Goal: Transaction & Acquisition: Purchase product/service

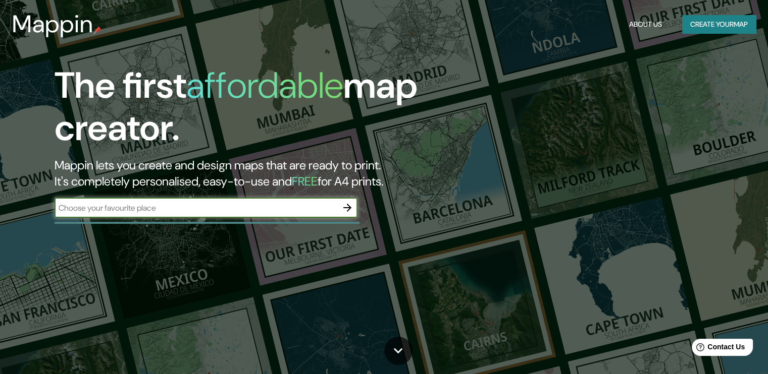
click at [358, 205] on div "The first affordable map creator. Mappin lets you create and design maps that a…" at bounding box center [246, 147] width 461 height 164
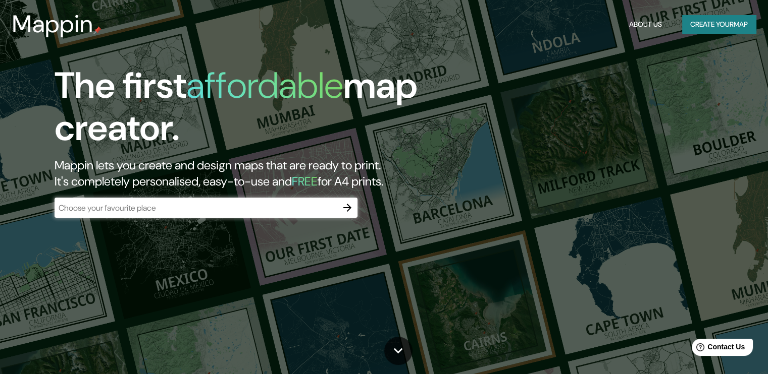
click at [346, 208] on icon "button" at bounding box center [347, 208] width 12 height 12
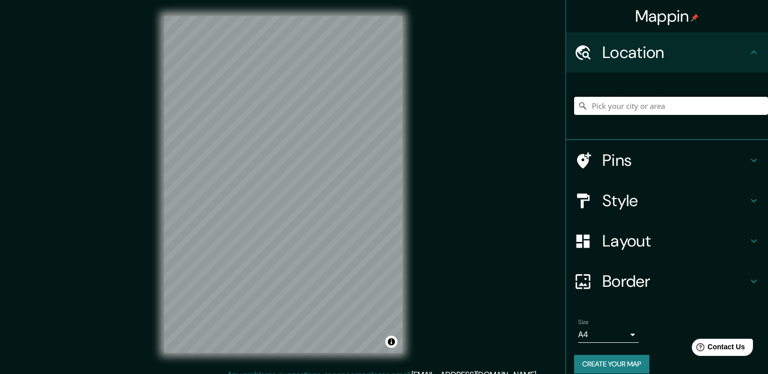
click at [592, 111] on input "Pick your city or area" at bounding box center [671, 106] width 194 height 18
paste input "Campo Junghans"
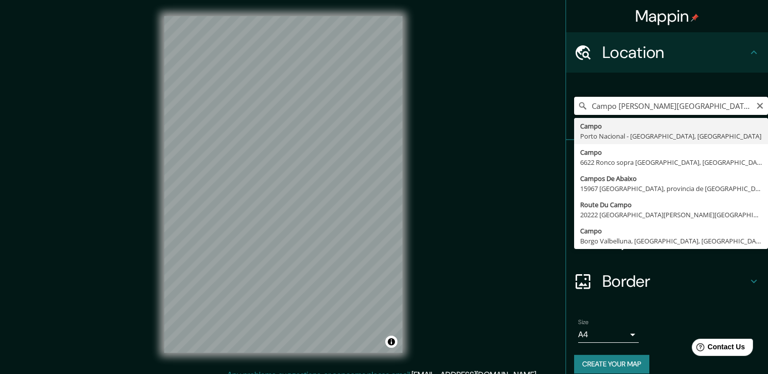
type input "Campo [PERSON_NAME][GEOGRAPHIC_DATA]"
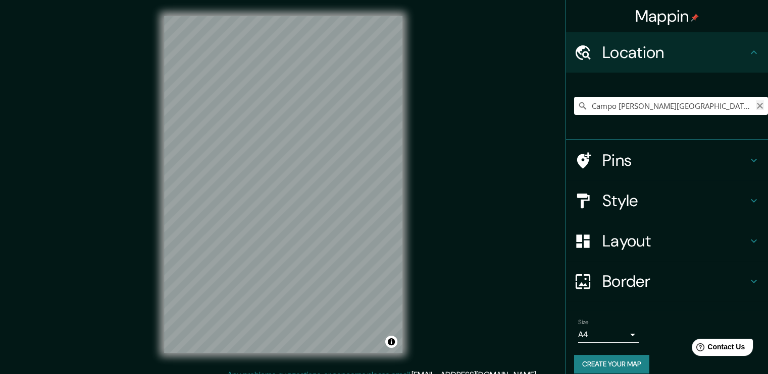
click at [755, 102] on icon "Clear" at bounding box center [759, 106] width 8 height 8
paste input "[GEOGRAPHIC_DATA][PERSON_NAME][GEOGRAPHIC_DATA], [GEOGRAPHIC_DATA]"
type input "[GEOGRAPHIC_DATA], [GEOGRAPHIC_DATA], [GEOGRAPHIC_DATA]"
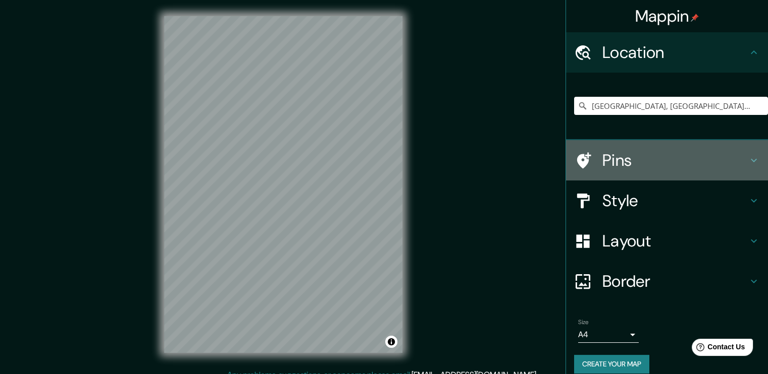
click at [747, 160] on icon at bounding box center [753, 160] width 12 height 12
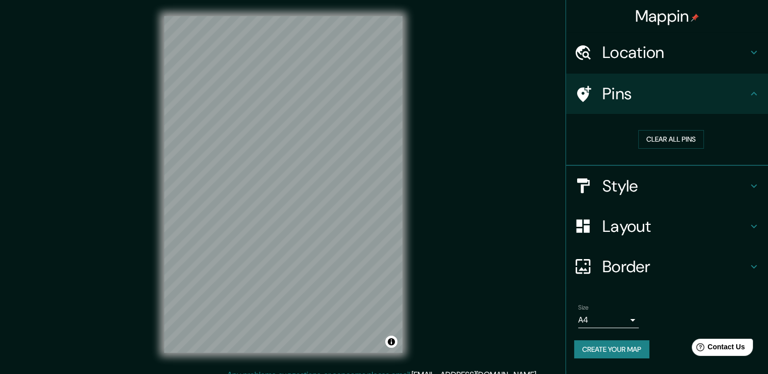
click at [752, 183] on icon at bounding box center [753, 186] width 12 height 12
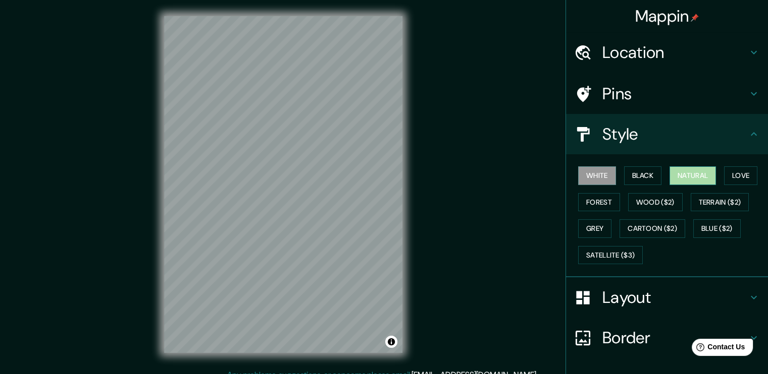
click at [673, 176] on button "Natural" at bounding box center [692, 176] width 46 height 19
click at [736, 173] on button "Love" at bounding box center [740, 176] width 33 height 19
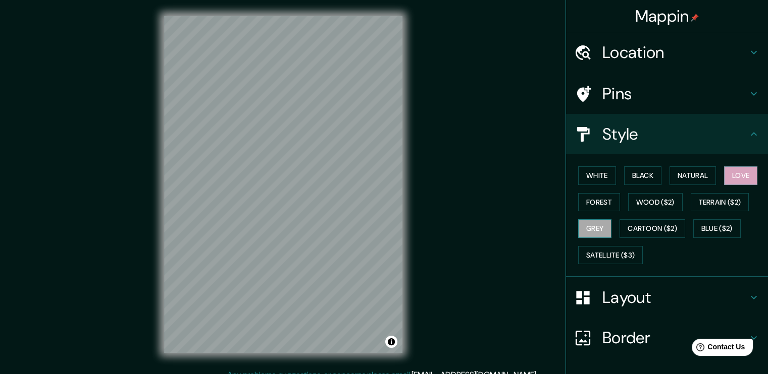
click at [589, 223] on button "Grey" at bounding box center [594, 229] width 33 height 19
click at [591, 201] on button "Forest" at bounding box center [599, 202] width 42 height 19
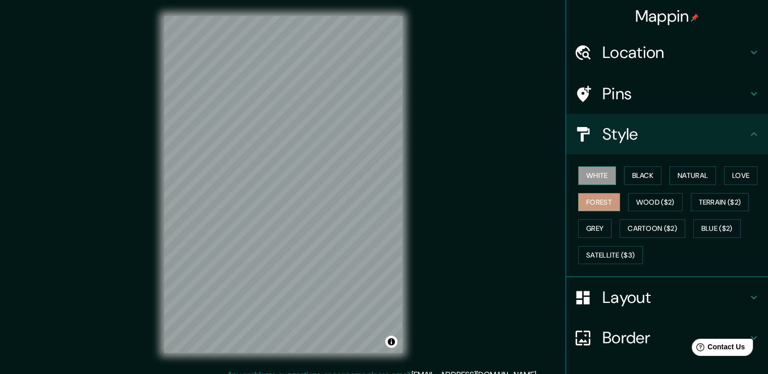
click at [595, 179] on button "White" at bounding box center [597, 176] width 38 height 19
click at [747, 138] on icon at bounding box center [753, 134] width 12 height 12
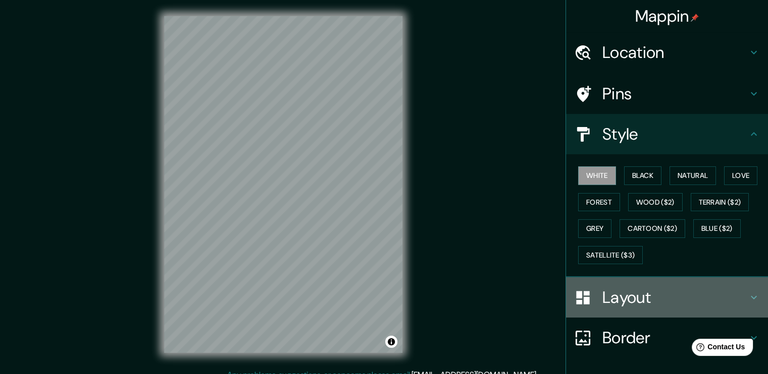
click at [747, 301] on icon at bounding box center [753, 298] width 12 height 12
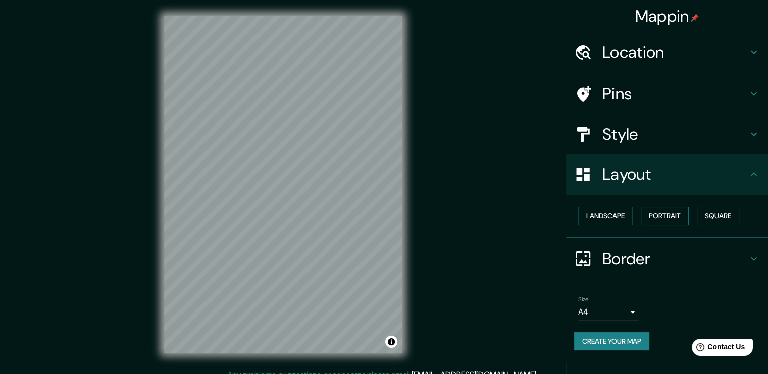
click at [670, 213] on button "Portrait" at bounding box center [664, 216] width 48 height 19
click at [605, 222] on button "Landscape" at bounding box center [605, 216] width 55 height 19
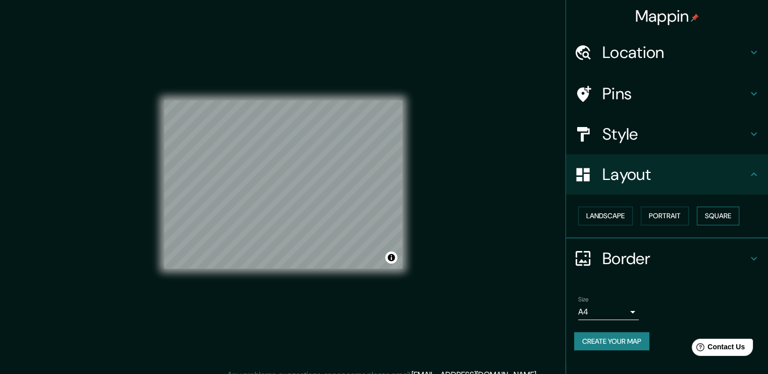
click at [714, 217] on button "Square" at bounding box center [717, 216] width 42 height 19
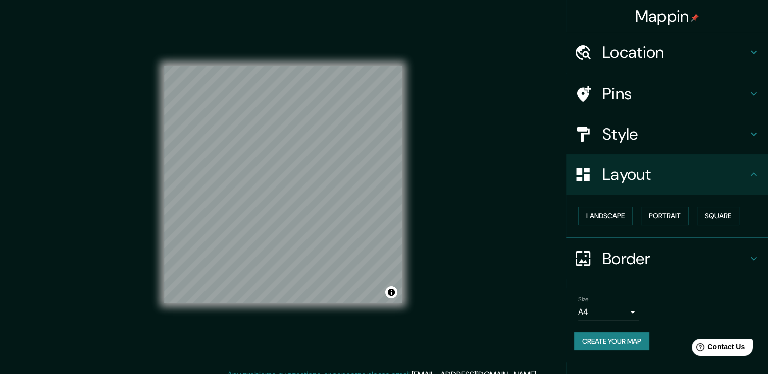
click at [751, 255] on icon at bounding box center [753, 259] width 12 height 12
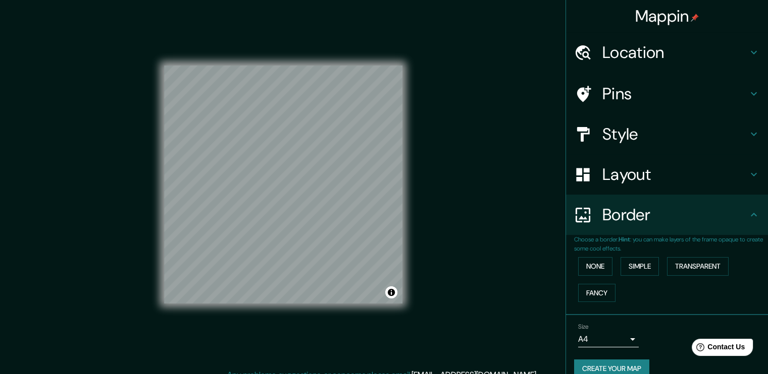
click at [719, 179] on h4 "Layout" at bounding box center [674, 175] width 145 height 20
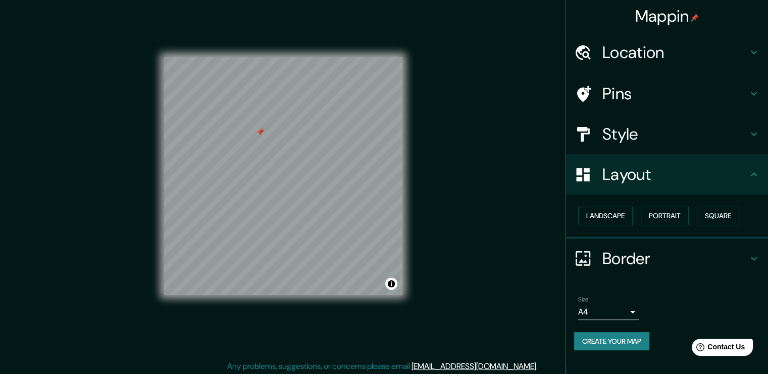
scroll to position [11, 0]
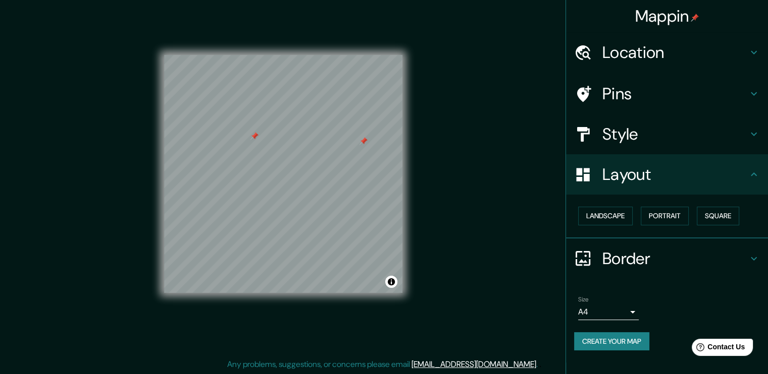
click at [359, 145] on div at bounding box center [363, 141] width 8 height 8
click at [253, 139] on div at bounding box center [254, 136] width 8 height 8
click at [259, 140] on div at bounding box center [259, 137] width 8 height 8
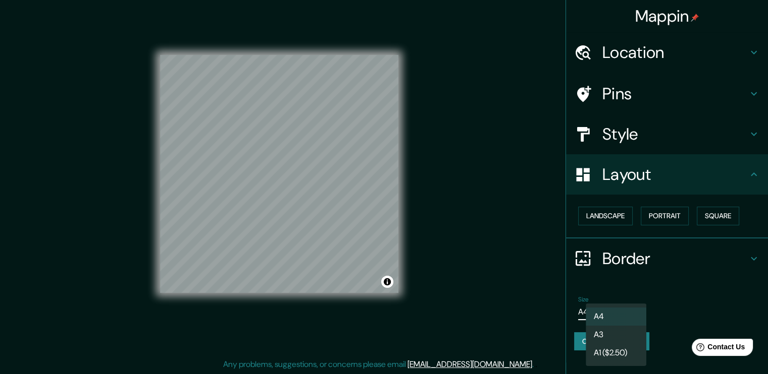
click at [626, 309] on body "Mappin Location [GEOGRAPHIC_DATA], [GEOGRAPHIC_DATA], [GEOGRAPHIC_DATA] [GEOGRA…" at bounding box center [384, 176] width 768 height 374
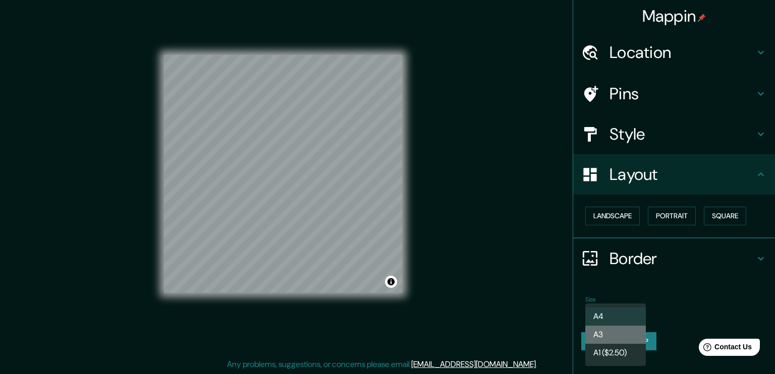
click at [620, 336] on li "A3" at bounding box center [615, 335] width 61 height 18
type input "a4"
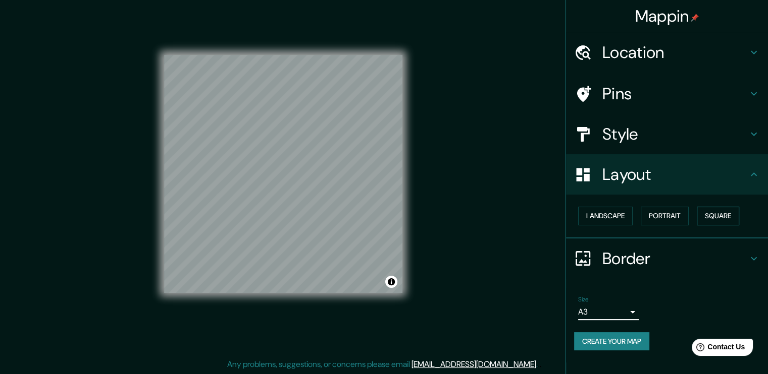
click at [726, 215] on button "Square" at bounding box center [717, 216] width 42 height 19
click at [667, 218] on button "Portrait" at bounding box center [664, 216] width 48 height 19
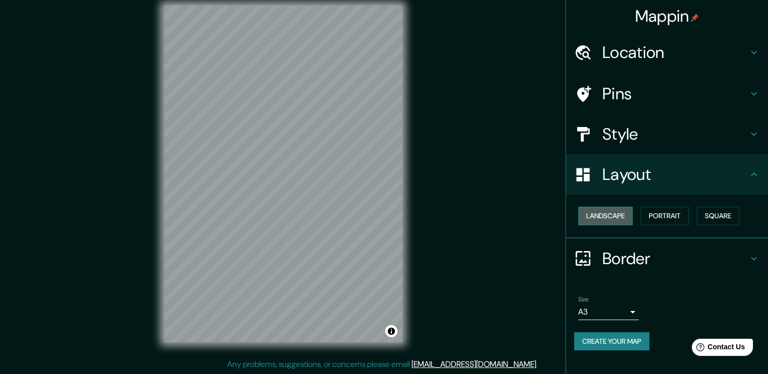
click at [621, 216] on button "Landscape" at bounding box center [605, 216] width 55 height 19
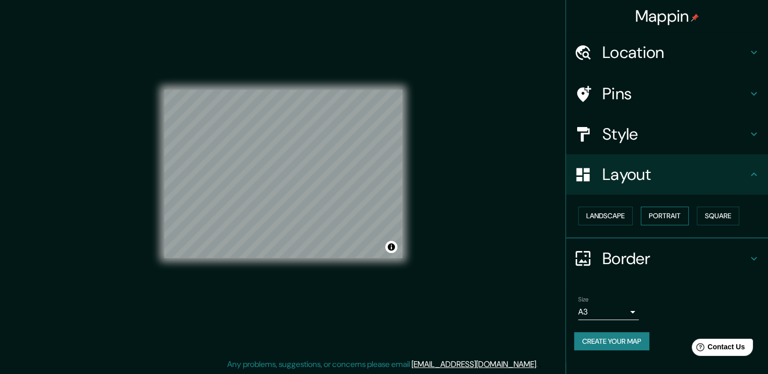
click at [660, 218] on button "Portrait" at bounding box center [664, 216] width 48 height 19
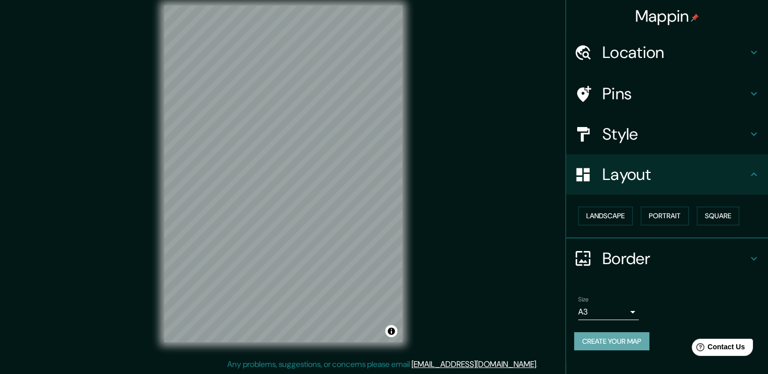
click at [616, 337] on button "Create your map" at bounding box center [611, 342] width 75 height 19
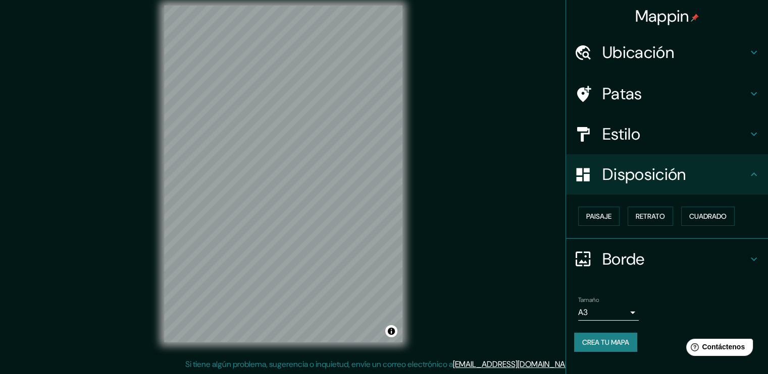
click at [686, 130] on h4 "Estilo" at bounding box center [674, 134] width 145 height 20
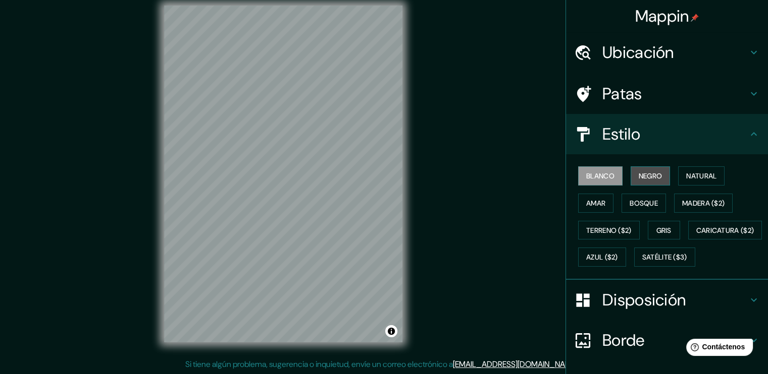
click at [646, 174] on font "Negro" at bounding box center [650, 176] width 24 height 9
click at [578, 179] on button "Blanco" at bounding box center [600, 176] width 44 height 19
click at [656, 226] on font "Gris" at bounding box center [663, 230] width 15 height 9
click at [597, 179] on font "Blanco" at bounding box center [600, 176] width 28 height 9
click at [638, 178] on font "Negro" at bounding box center [650, 176] width 24 height 9
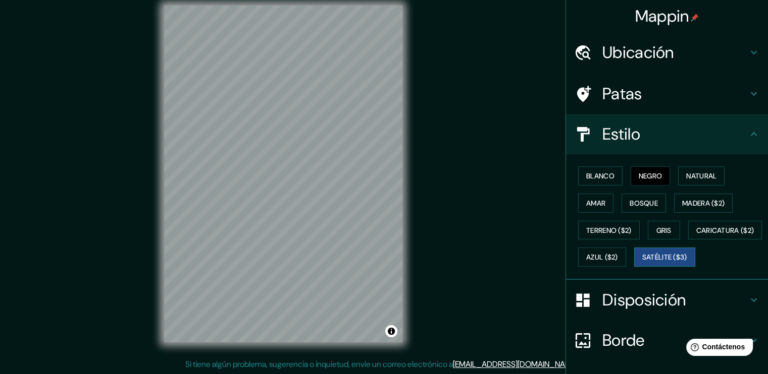
scroll to position [95, 0]
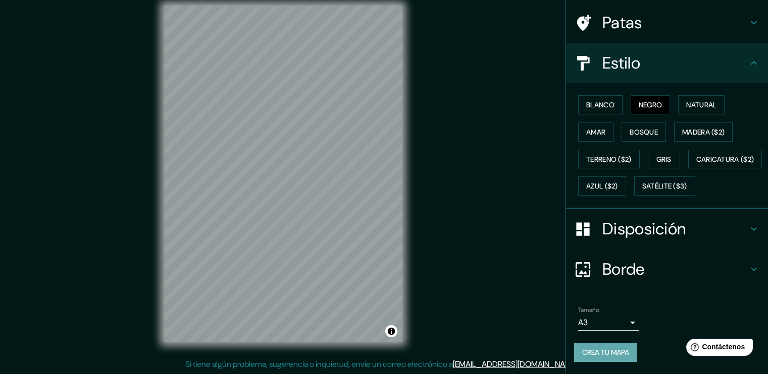
click at [614, 350] on font "Crea tu mapa" at bounding box center [605, 352] width 47 height 9
drag, startPoint x: 1283, startPoint y: 689, endPoint x: 708, endPoint y: 350, distance: 668.1
click at [710, 351] on font "Contáctenos" at bounding box center [723, 347] width 44 height 9
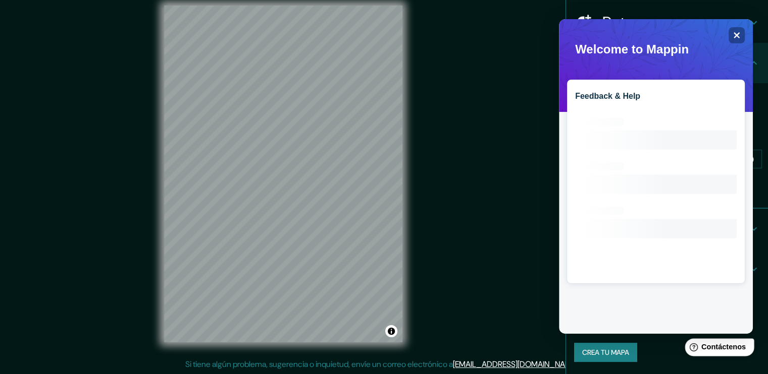
scroll to position [0, 0]
